Goal: Task Accomplishment & Management: Complete application form

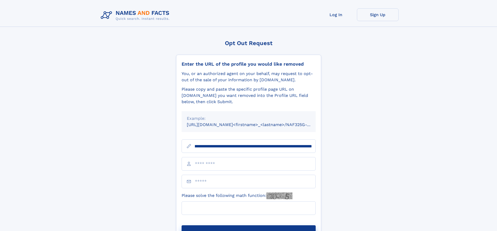
scroll to position [0, 56]
type input "**********"
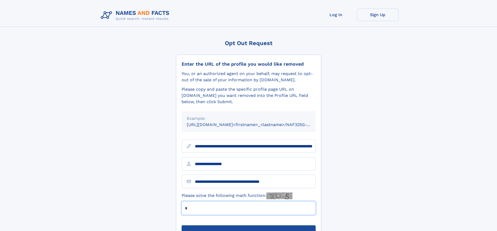
type input "*"
click at [248, 225] on button "Submit Opt Out Request" at bounding box center [248, 233] width 134 height 17
